Goal: Task Accomplishment & Management: Complete application form

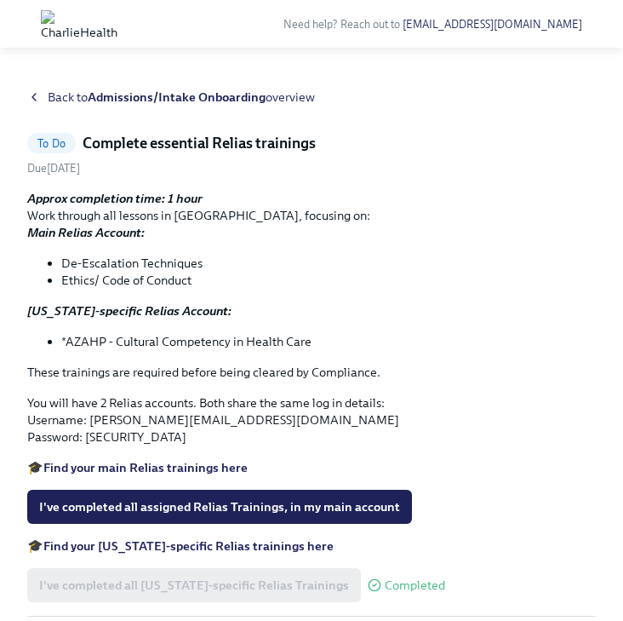
click at [32, 96] on icon at bounding box center [33, 97] width 3 height 7
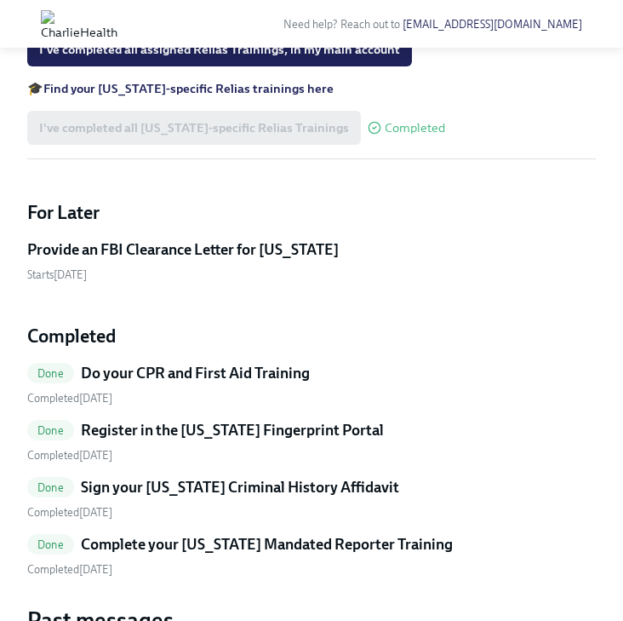
scroll to position [1745, 0]
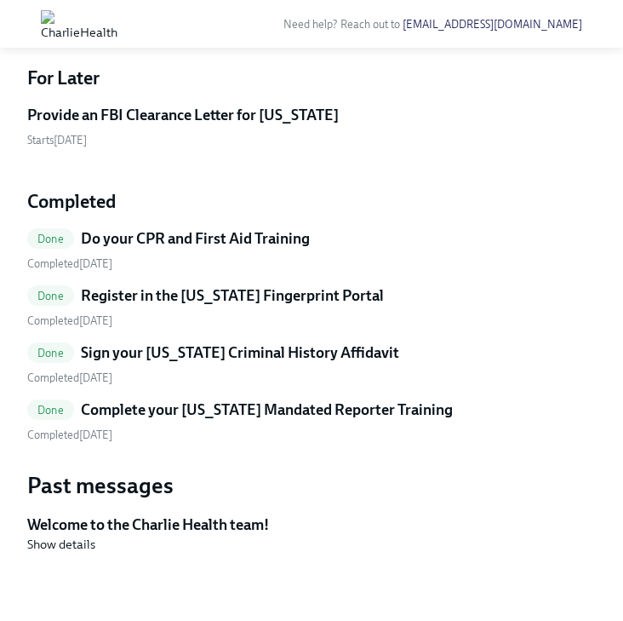
click at [175, 125] on h5 "Provide an FBI Clearance Letter for [US_STATE]" at bounding box center [183, 115] width 312 height 20
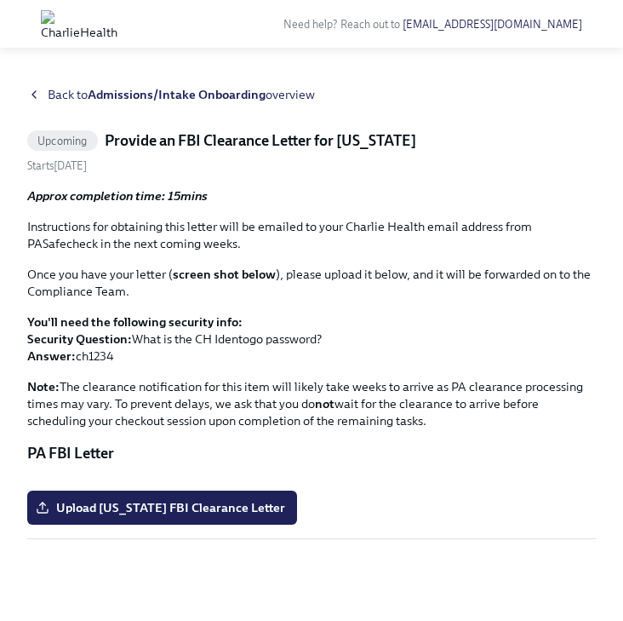
scroll to position [192, 0]
click at [233, 506] on span "Upload [US_STATE] FBI Clearance Letter" at bounding box center [162, 507] width 246 height 17
click at [0, 0] on input "Upload [US_STATE] FBI Clearance Letter" at bounding box center [0, 0] width 0 height 0
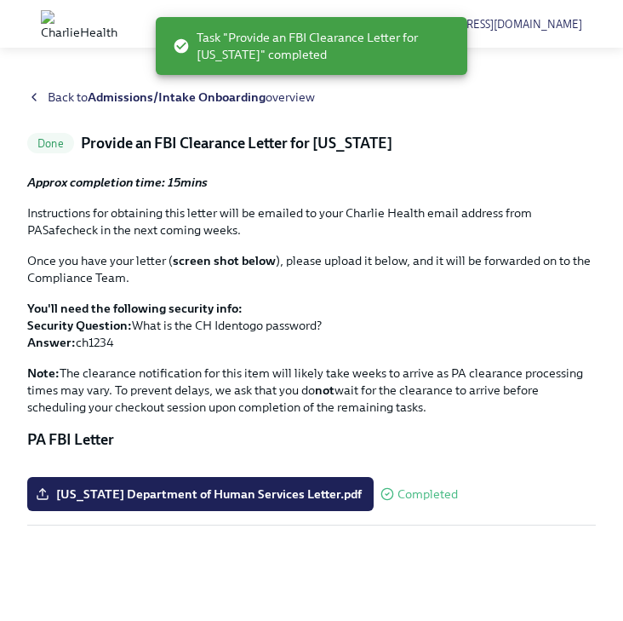
scroll to position [0, 0]
click at [37, 96] on icon at bounding box center [34, 97] width 14 height 14
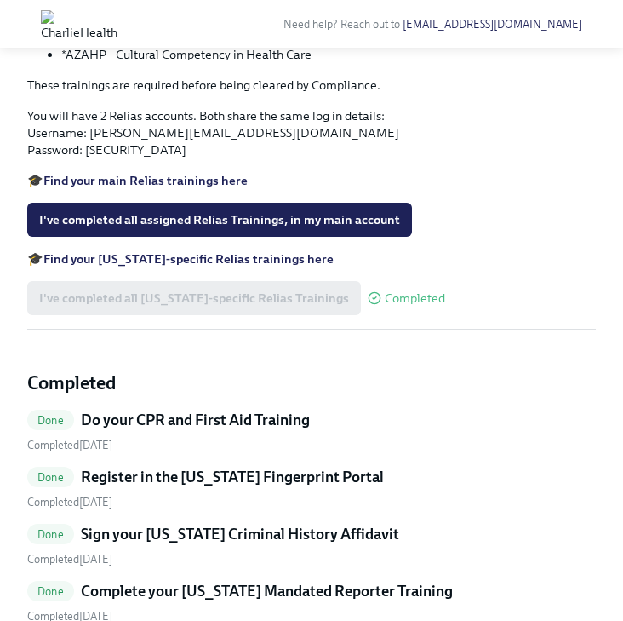
scroll to position [1174, 0]
